Goal: Task Accomplishment & Management: Manage account settings

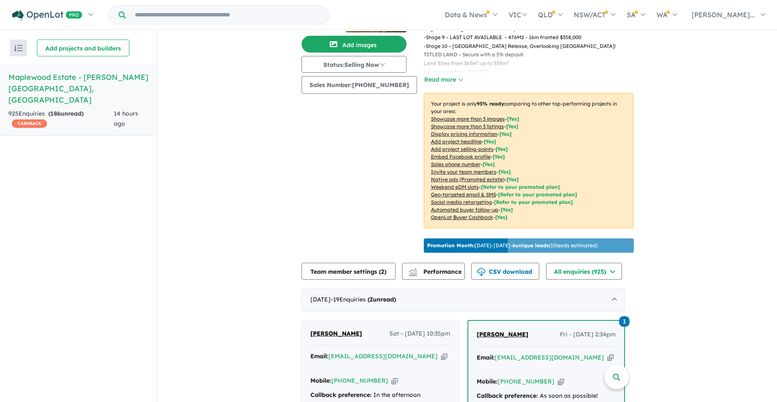
scroll to position [325, 0]
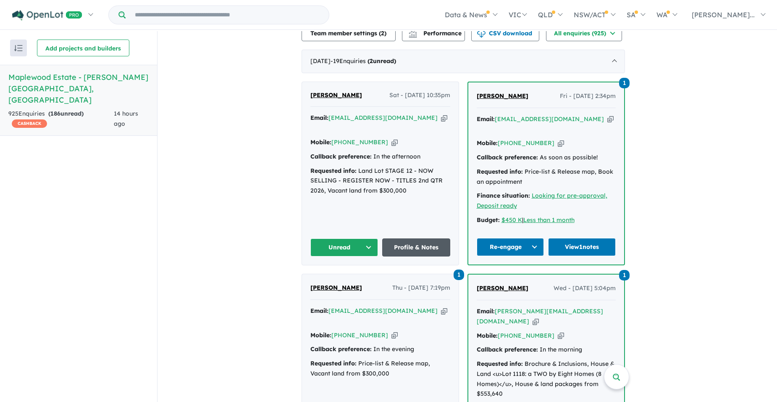
click at [410, 254] on link "Profile & Notes" at bounding box center [416, 247] width 68 height 18
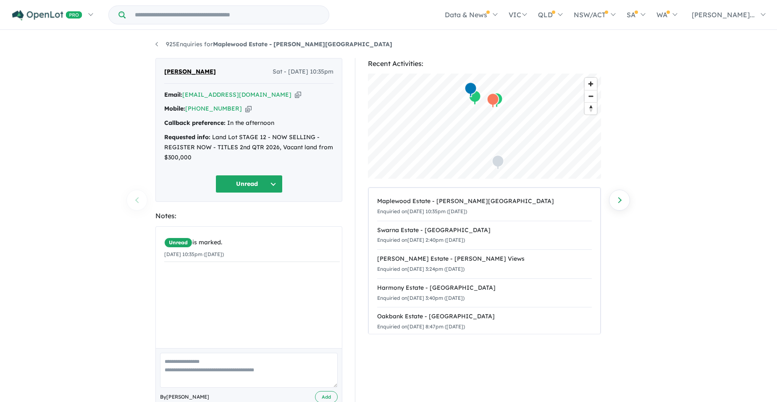
click at [248, 188] on button "Unread" at bounding box center [249, 184] width 67 height 18
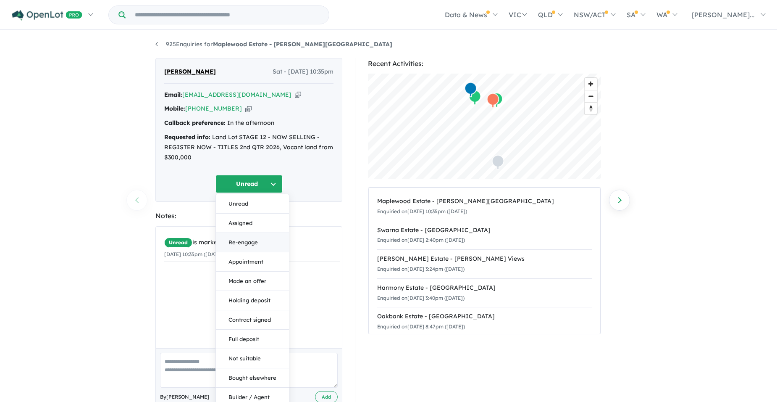
click at [245, 242] on button "Re-engage" at bounding box center [252, 242] width 73 height 19
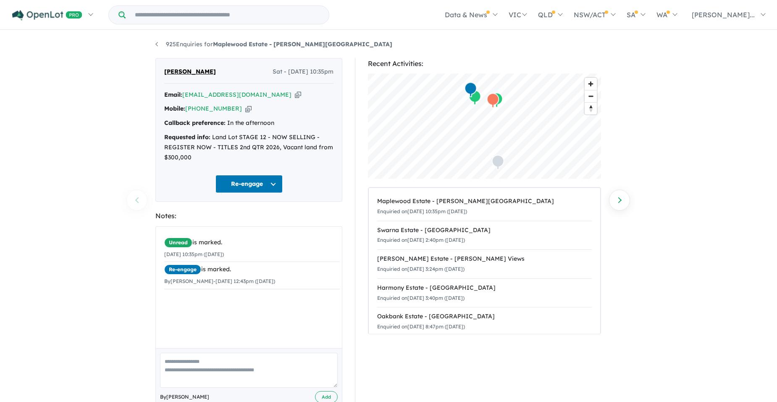
click at [185, 357] on textarea at bounding box center [249, 370] width 178 height 35
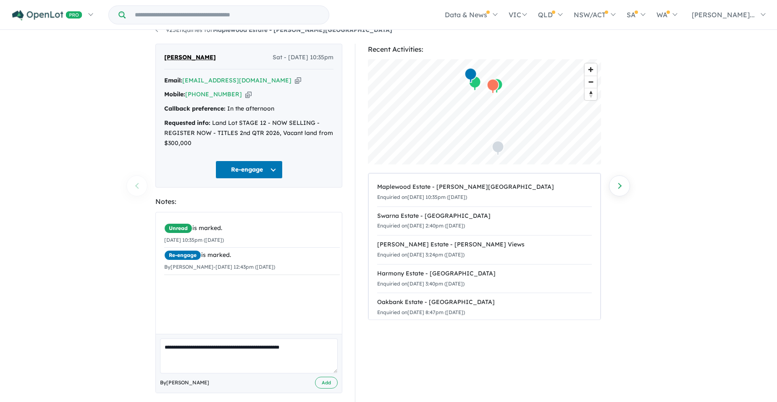
scroll to position [22, 0]
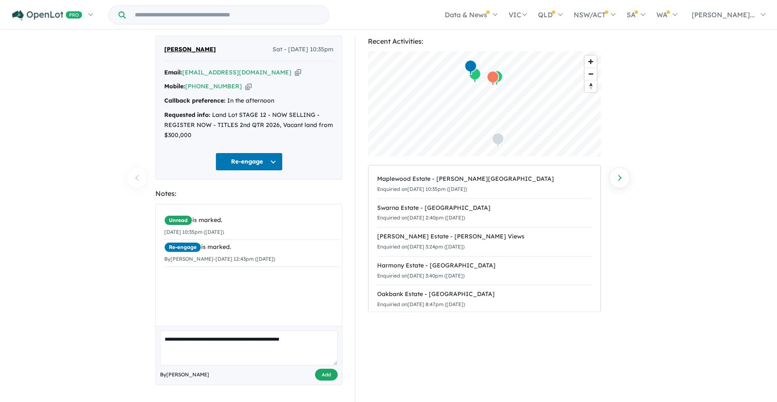
type textarea "**********"
click at [324, 370] on button "Add" at bounding box center [326, 374] width 23 height 12
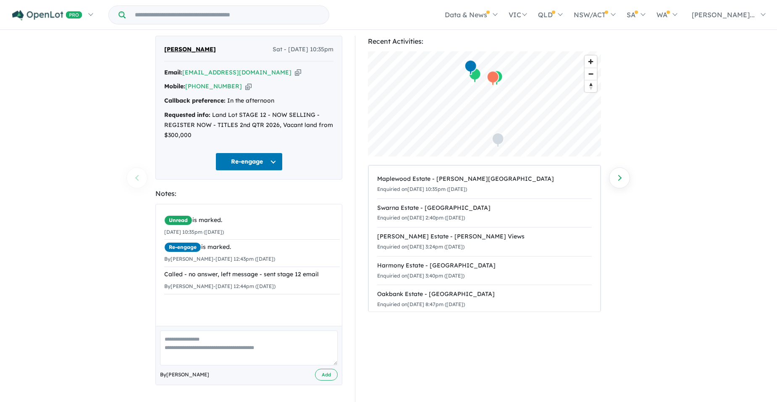
click at [295, 72] on icon "button" at bounding box center [298, 72] width 6 height 9
